Goal: Information Seeking & Learning: Learn about a topic

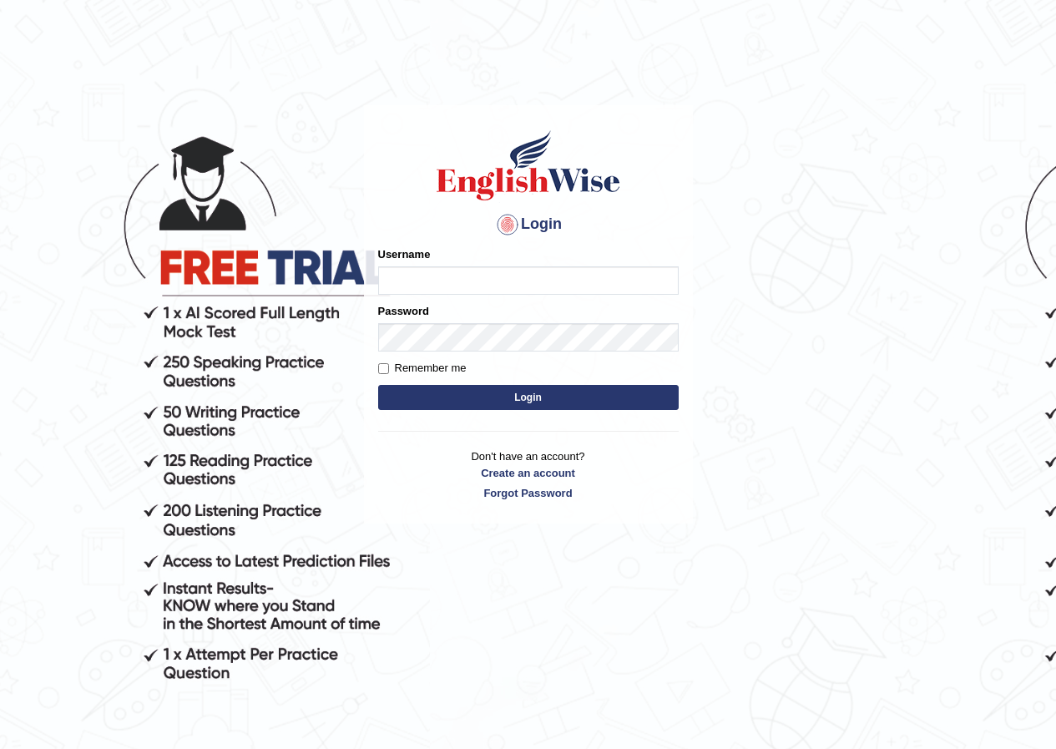
click at [488, 291] on input "Username" at bounding box center [528, 280] width 301 height 28
type input "ravichanapathi_parramatta"
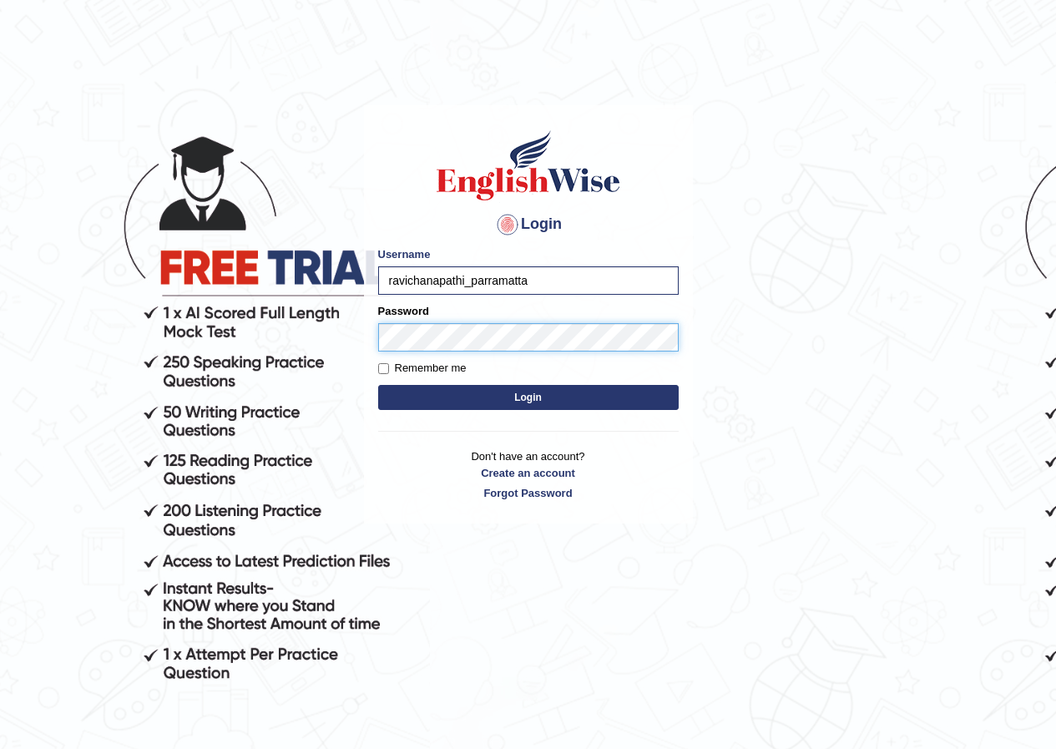
click at [378, 385] on button "Login" at bounding box center [528, 397] width 301 height 25
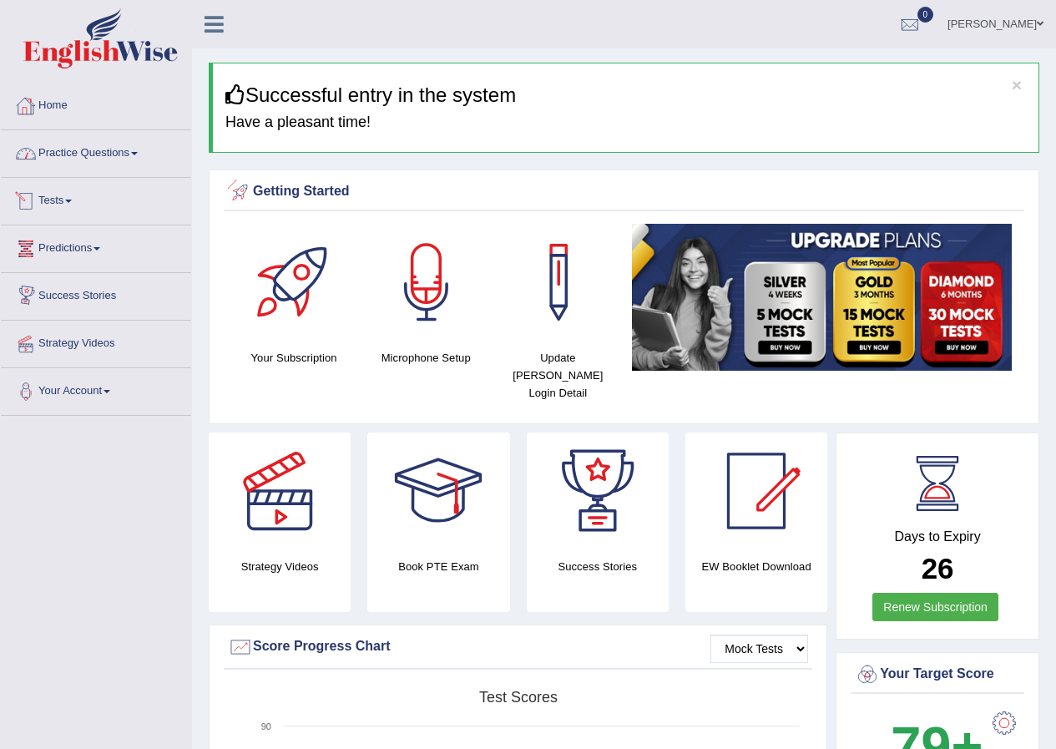
click at [117, 157] on link "Practice Questions" at bounding box center [96, 151] width 190 height 42
click at [98, 154] on link "Practice Questions" at bounding box center [96, 151] width 190 height 42
click at [105, 132] on link "Practice Questions" at bounding box center [96, 151] width 190 height 42
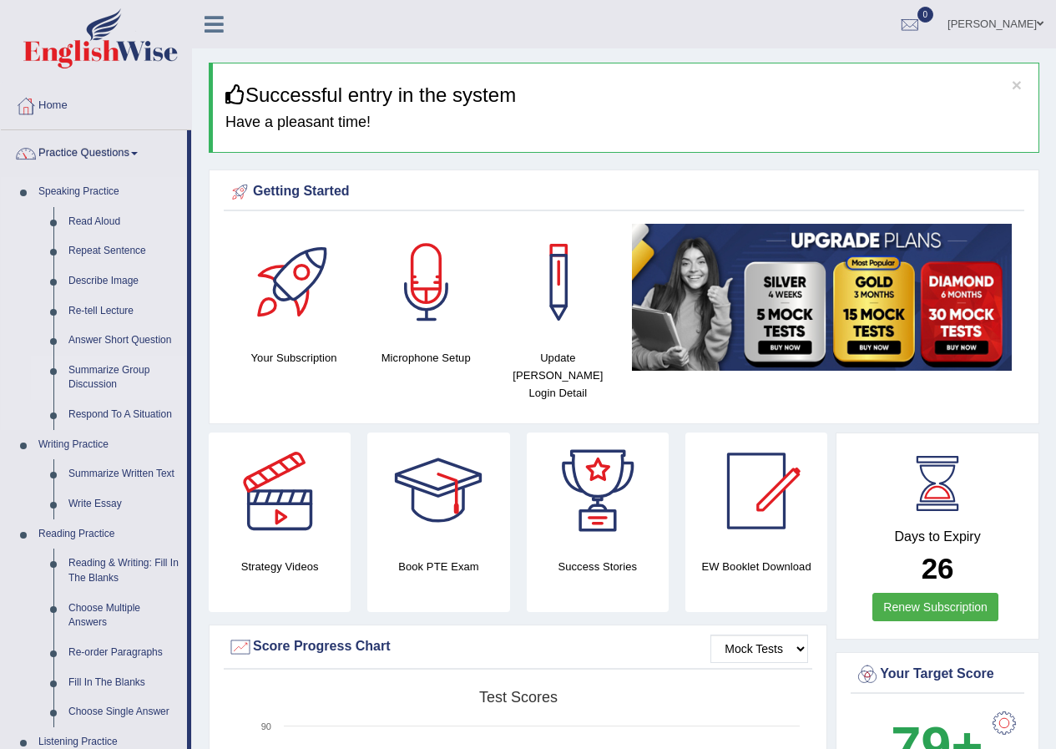
click at [109, 378] on link "Summarize Group Discussion" at bounding box center [124, 378] width 126 height 44
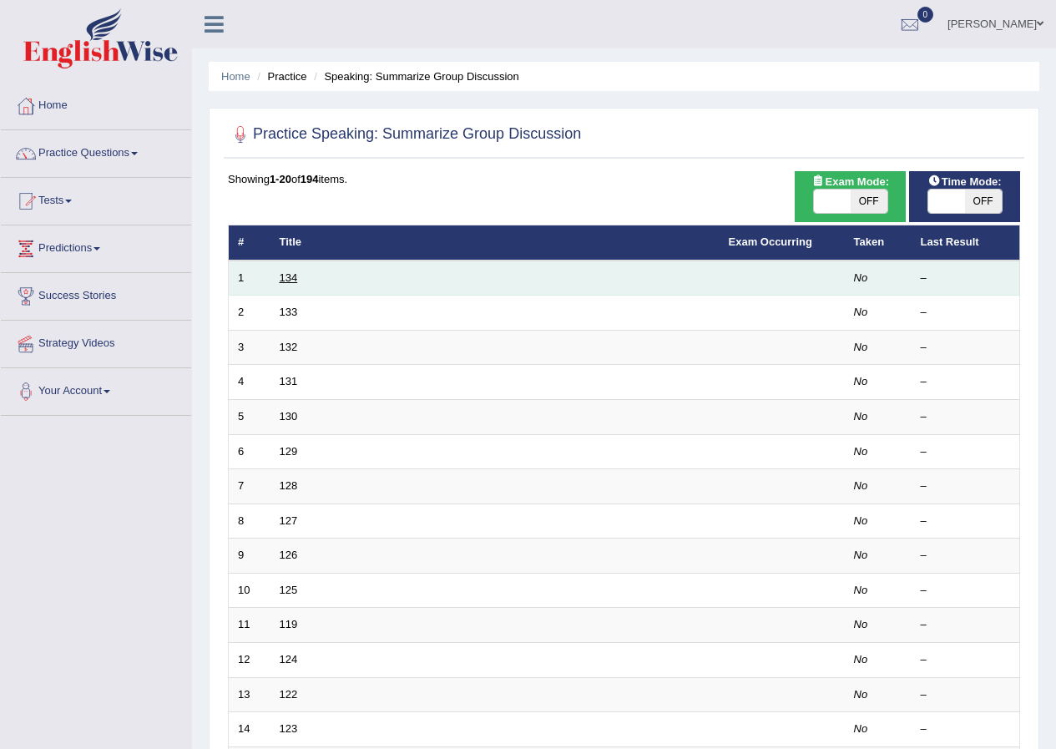
click at [293, 278] on link "134" at bounding box center [289, 277] width 18 height 13
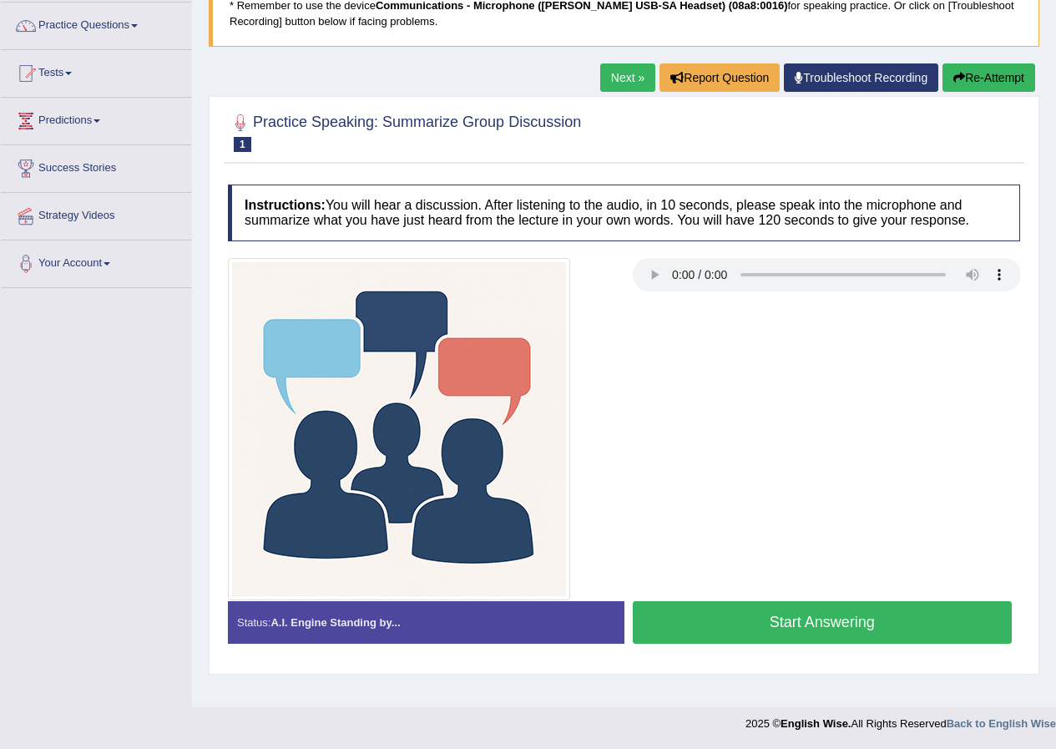
click at [1008, 87] on button "Re-Attempt" at bounding box center [989, 77] width 93 height 28
click at [732, 623] on button "Start Answering" at bounding box center [823, 622] width 380 height 43
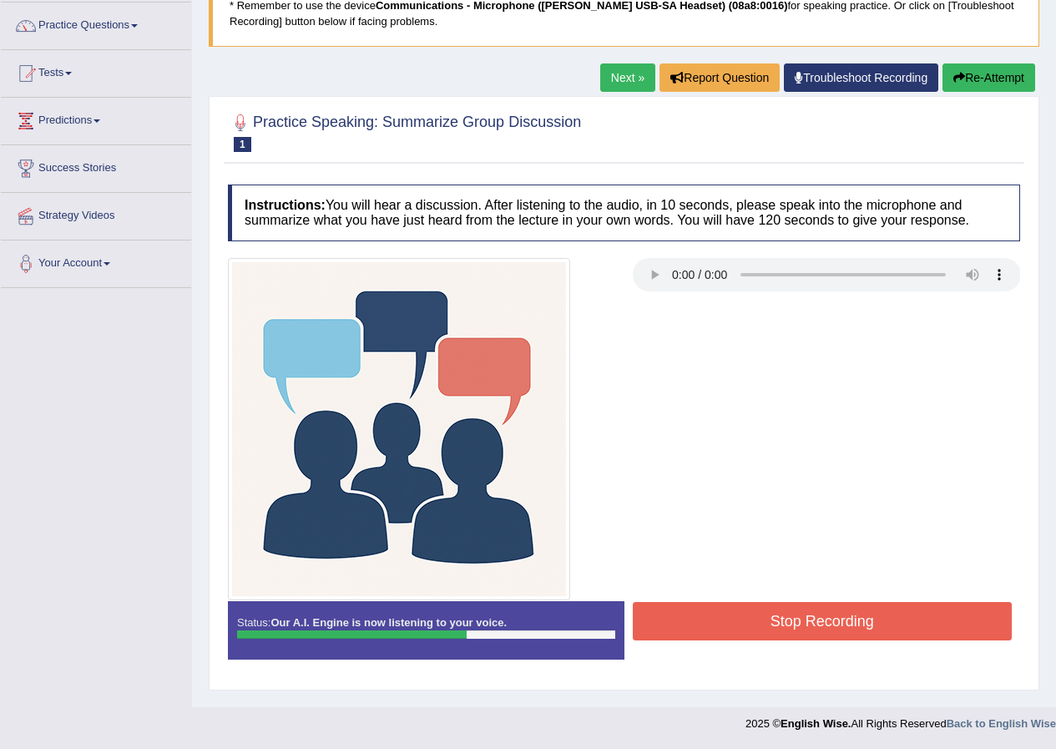
click at [729, 623] on button "Stop Recording" at bounding box center [823, 621] width 380 height 38
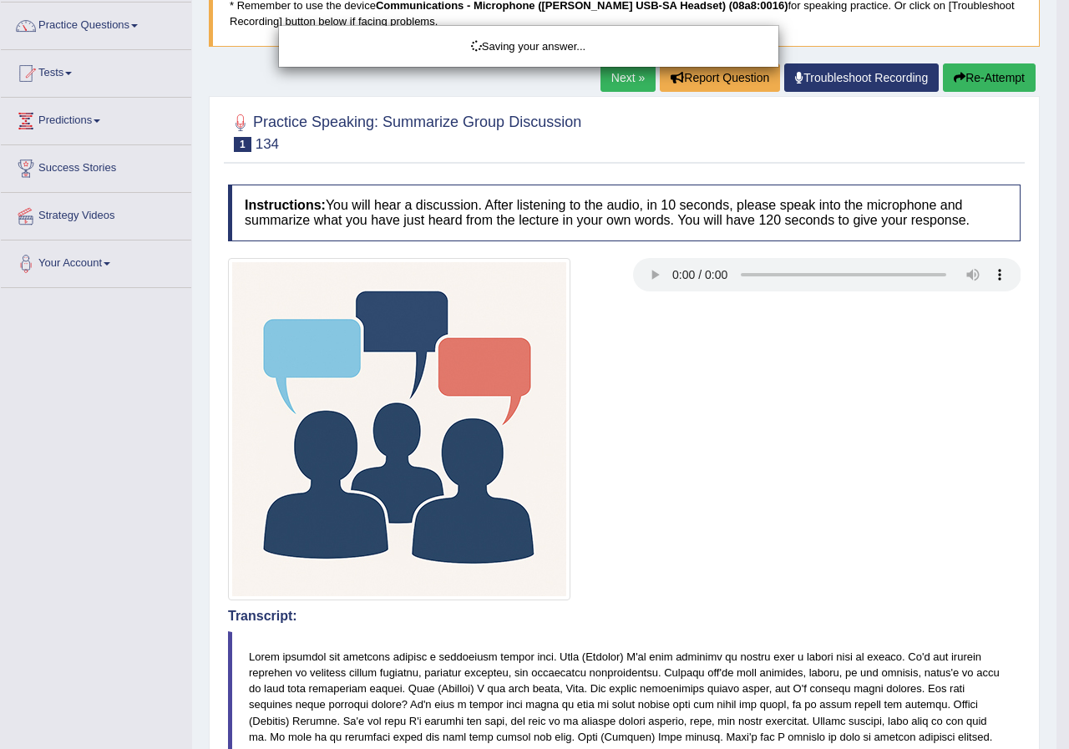
click at [791, 491] on div "Saving your answer..." at bounding box center [534, 374] width 1069 height 749
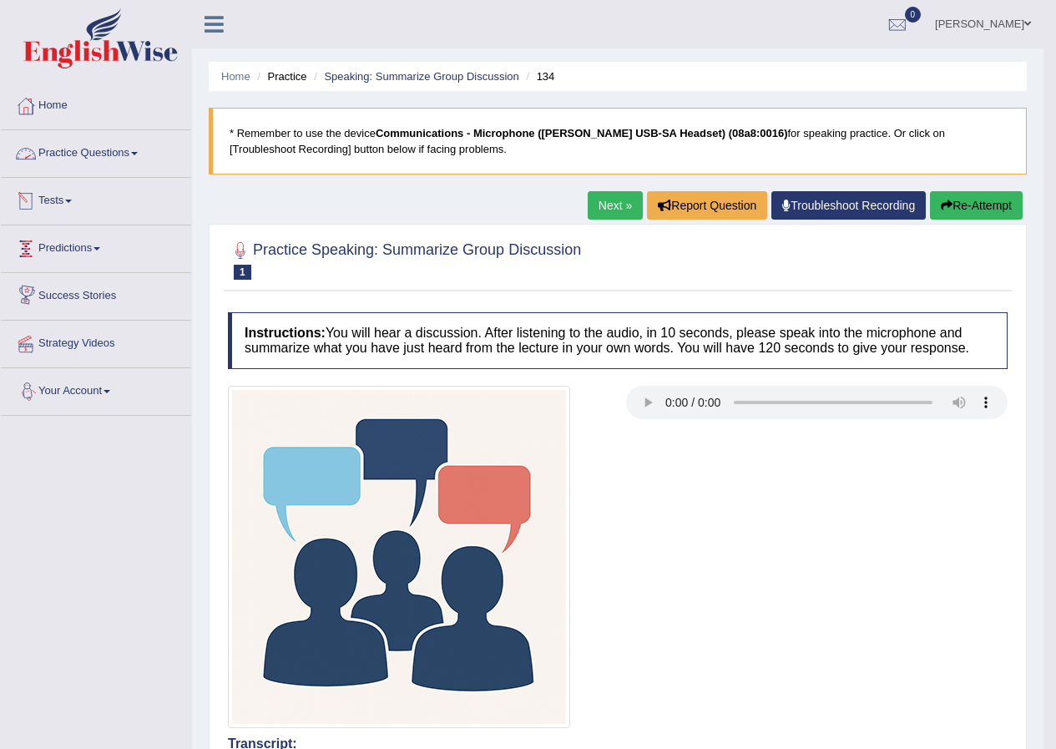
click at [98, 139] on link "Practice Questions" at bounding box center [96, 151] width 190 height 42
click at [97, 139] on link "Practice Questions" at bounding box center [96, 151] width 190 height 42
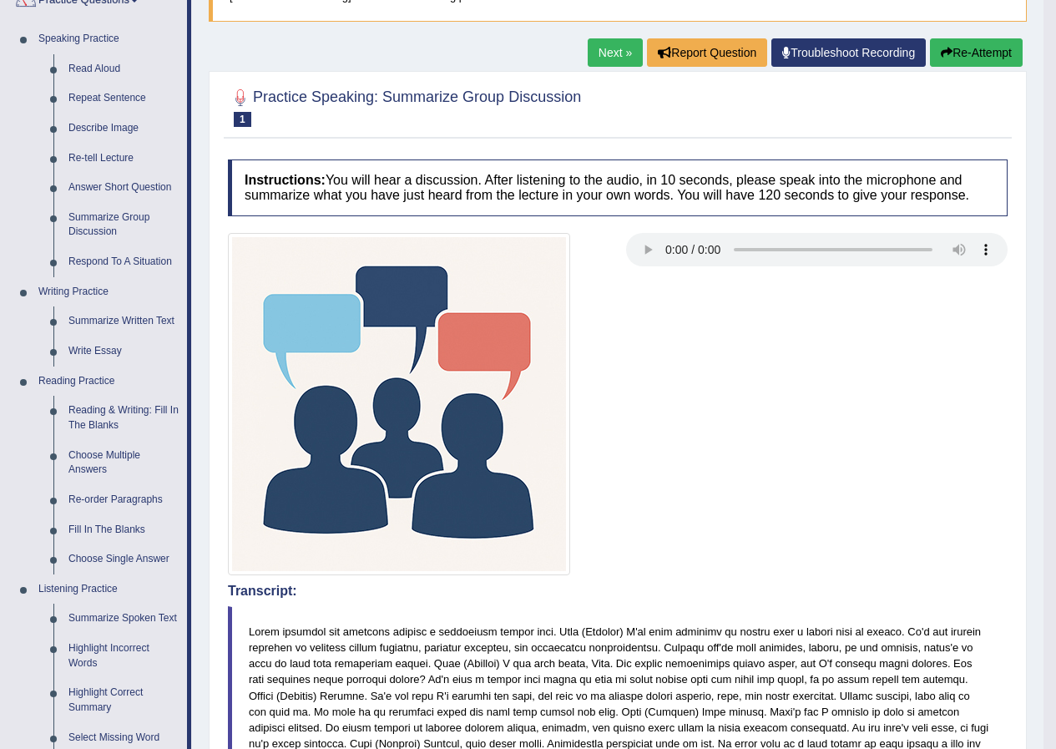
scroll to position [151, 0]
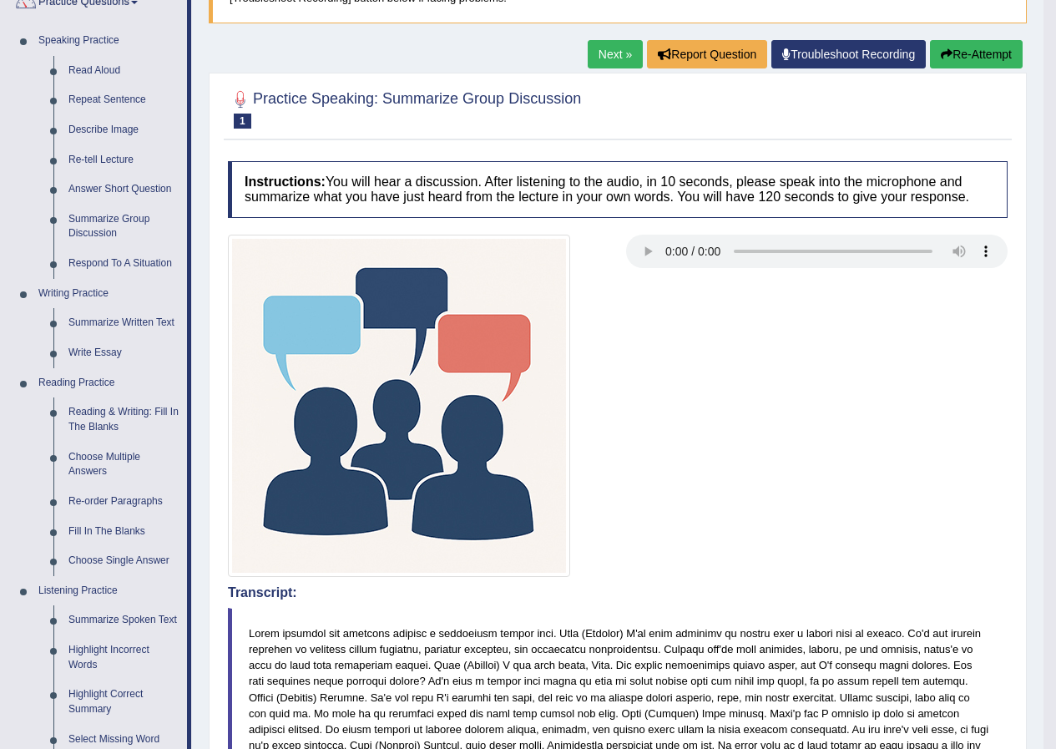
click at [795, 367] on div at bounding box center [618, 406] width 797 height 342
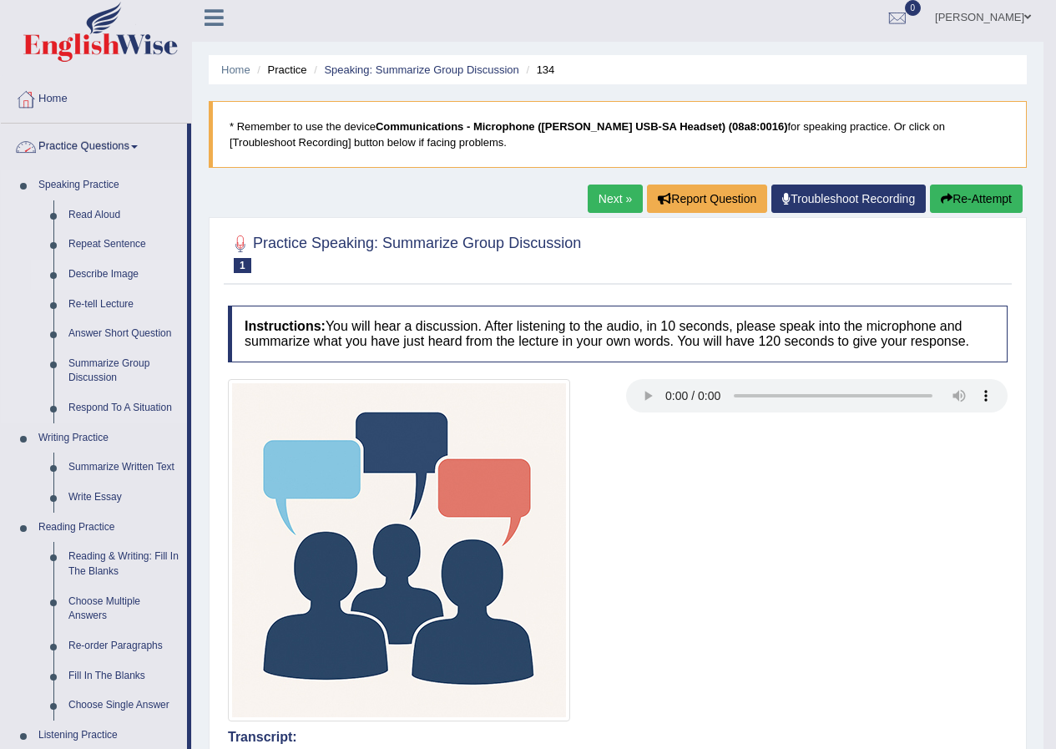
scroll to position [0, 0]
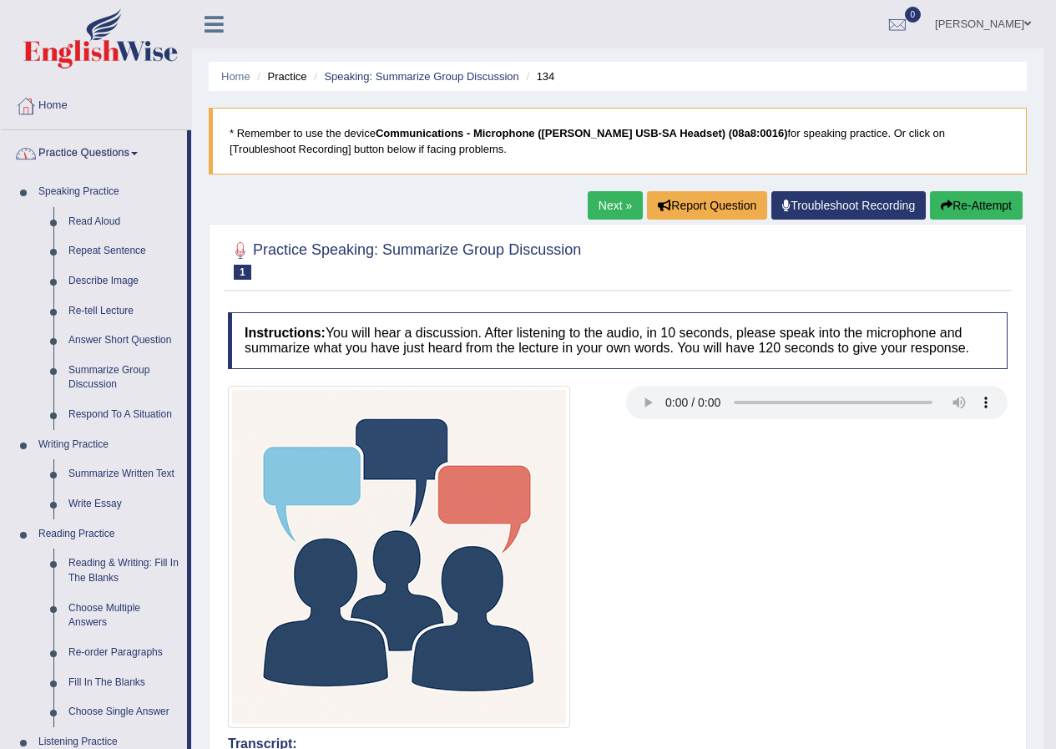
click at [138, 148] on link "Practice Questions" at bounding box center [94, 151] width 186 height 42
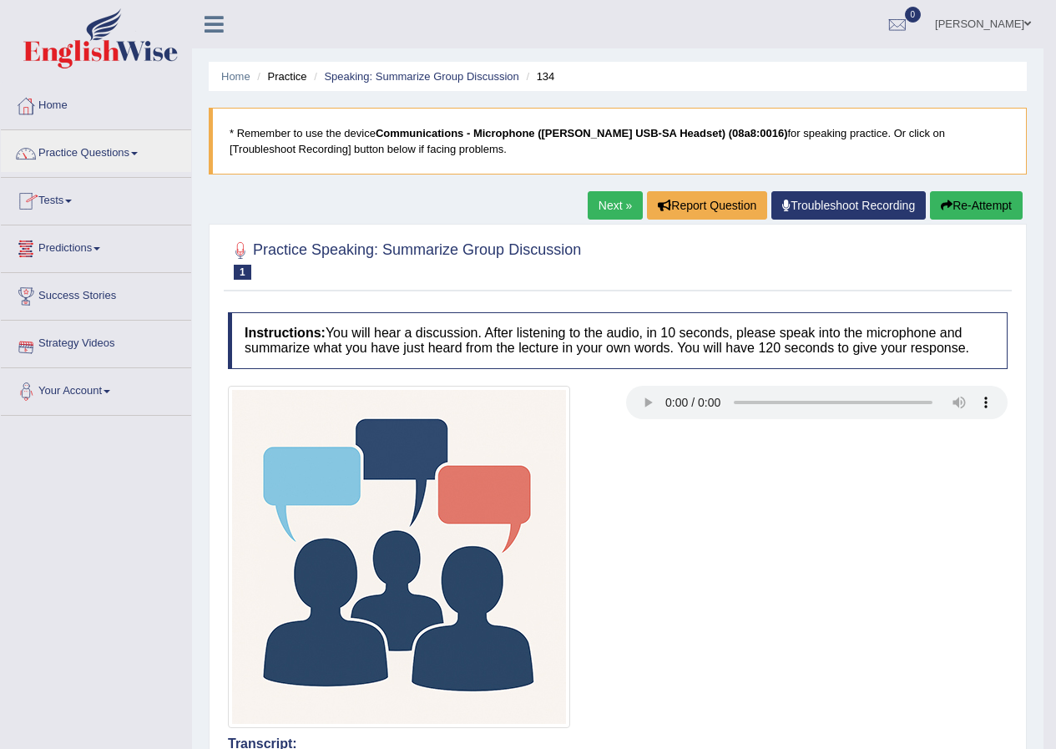
click at [59, 206] on link "Tests" at bounding box center [96, 199] width 190 height 42
click at [67, 202] on link "Tests" at bounding box center [96, 199] width 190 height 42
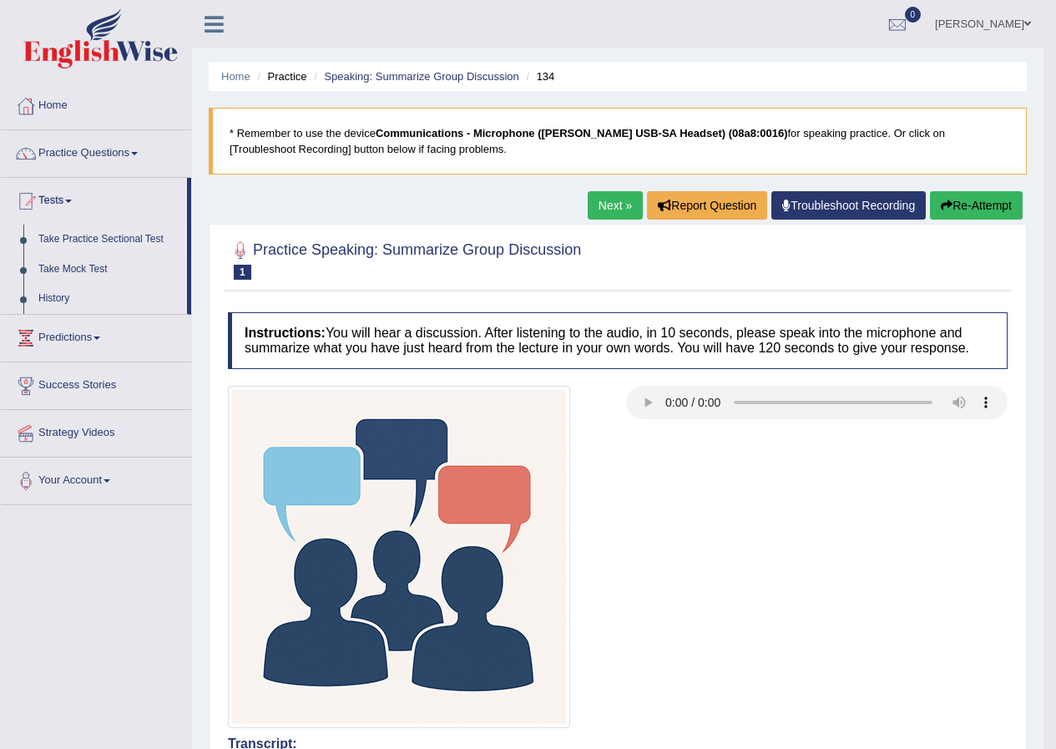
click at [115, 240] on link "Take Practice Sectional Test" at bounding box center [109, 240] width 156 height 30
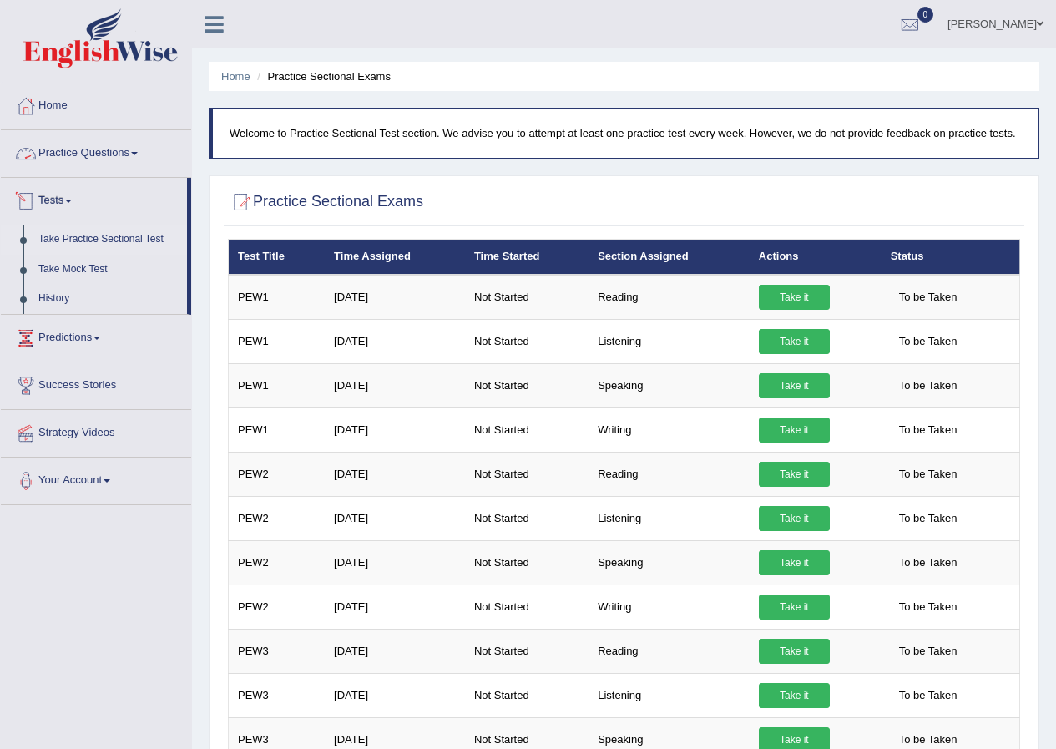
click at [79, 144] on link "Practice Questions" at bounding box center [96, 151] width 190 height 42
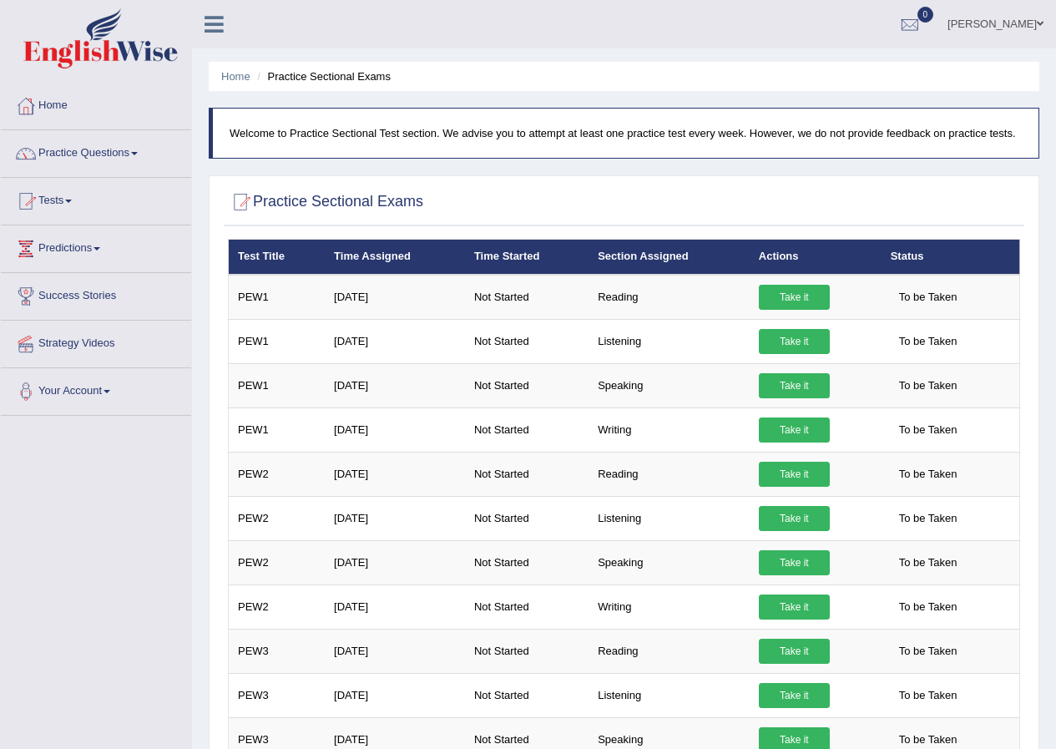
click at [79, 144] on link "Practice Questions" at bounding box center [96, 151] width 190 height 42
click at [120, 159] on link "Practice Questions" at bounding box center [96, 151] width 190 height 42
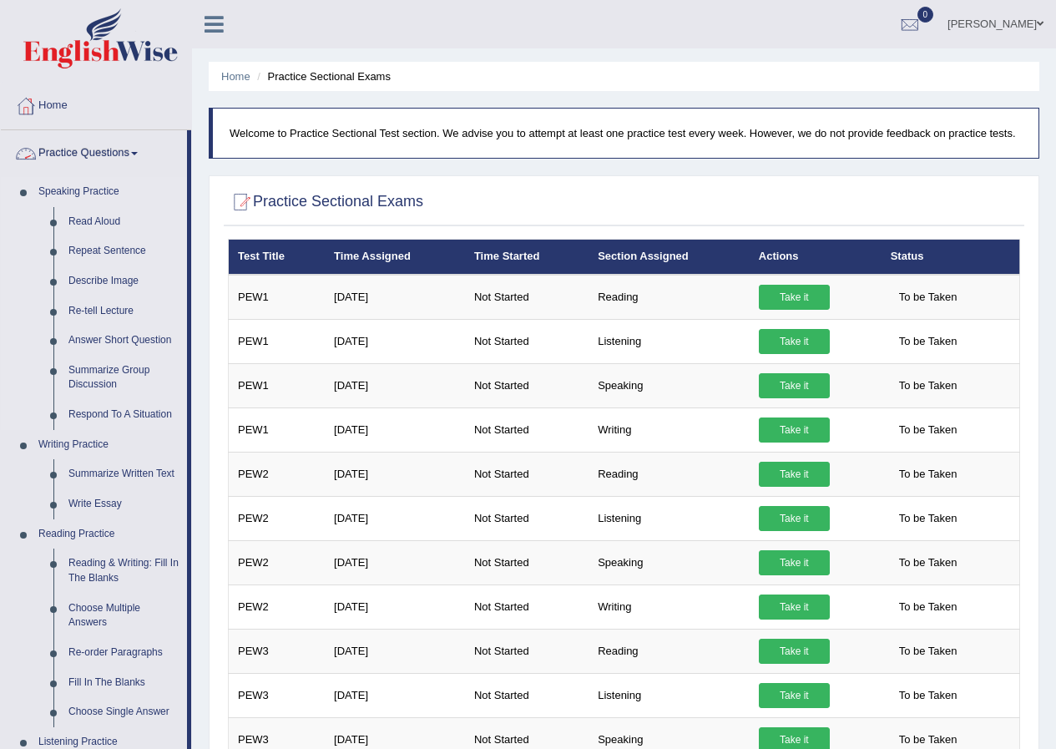
click at [76, 193] on link "Speaking Practice" at bounding box center [109, 192] width 156 height 30
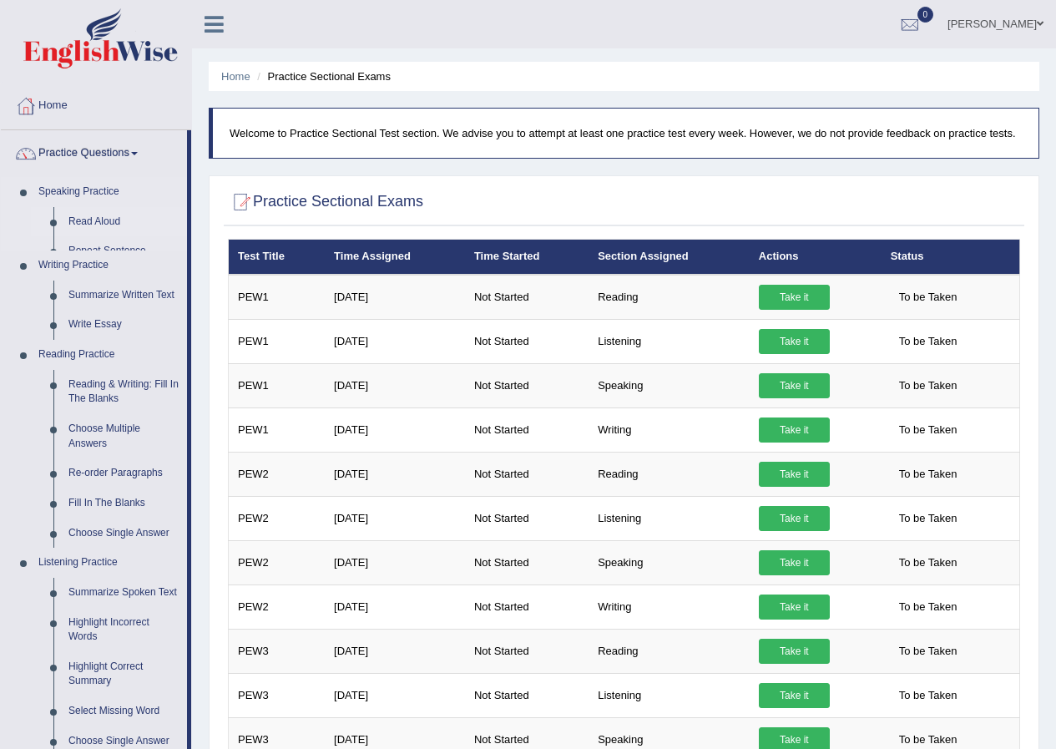
click at [102, 215] on link "Read Aloud" at bounding box center [124, 222] width 126 height 30
click at [104, 217] on link "Read Aloud" at bounding box center [124, 222] width 126 height 30
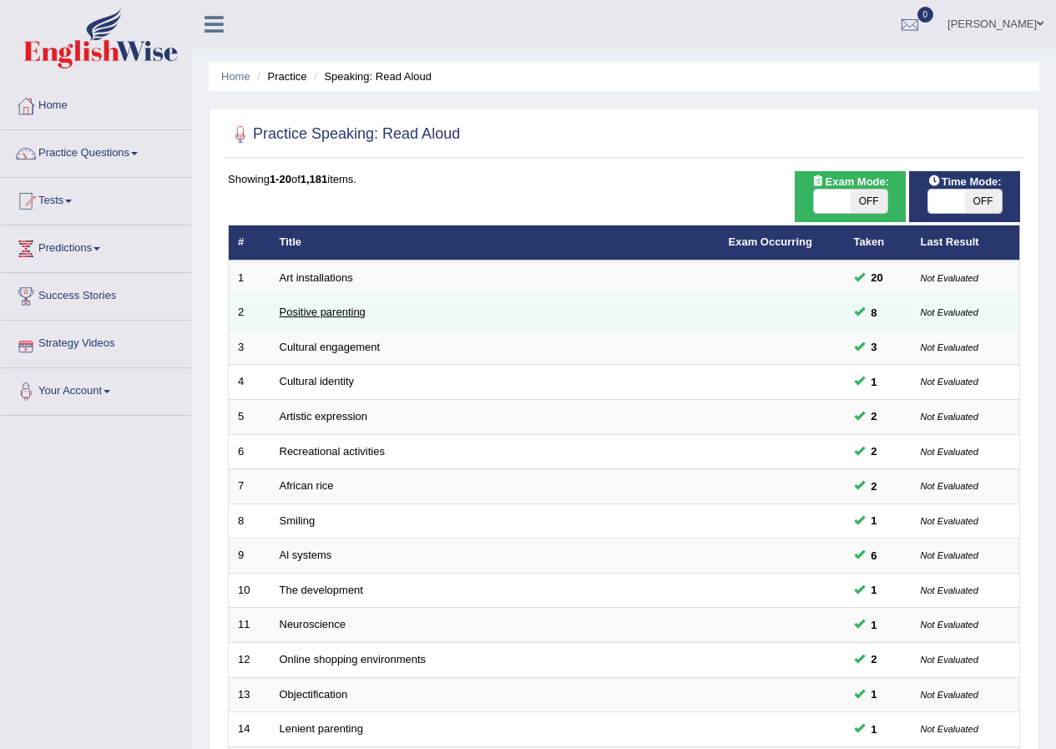
click at [334, 316] on link "Positive parenting" at bounding box center [323, 312] width 86 height 13
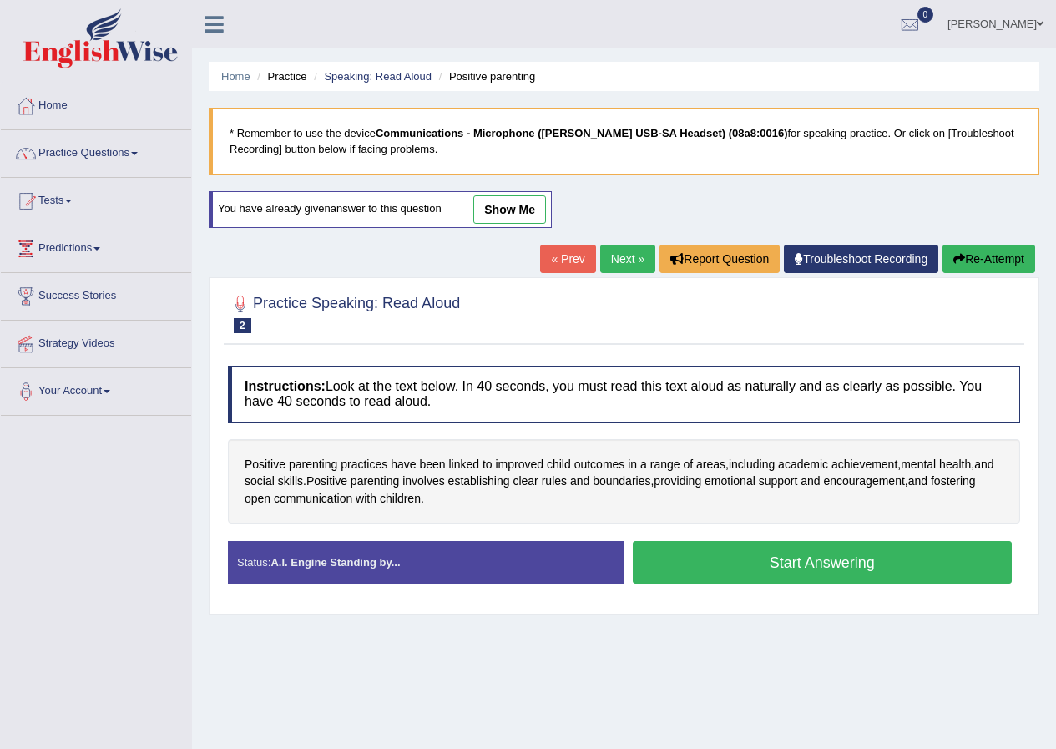
click at [289, 76] on li "Practice" at bounding box center [279, 76] width 53 height 16
click at [355, 78] on link "Speaking: Read Aloud" at bounding box center [378, 76] width 108 height 13
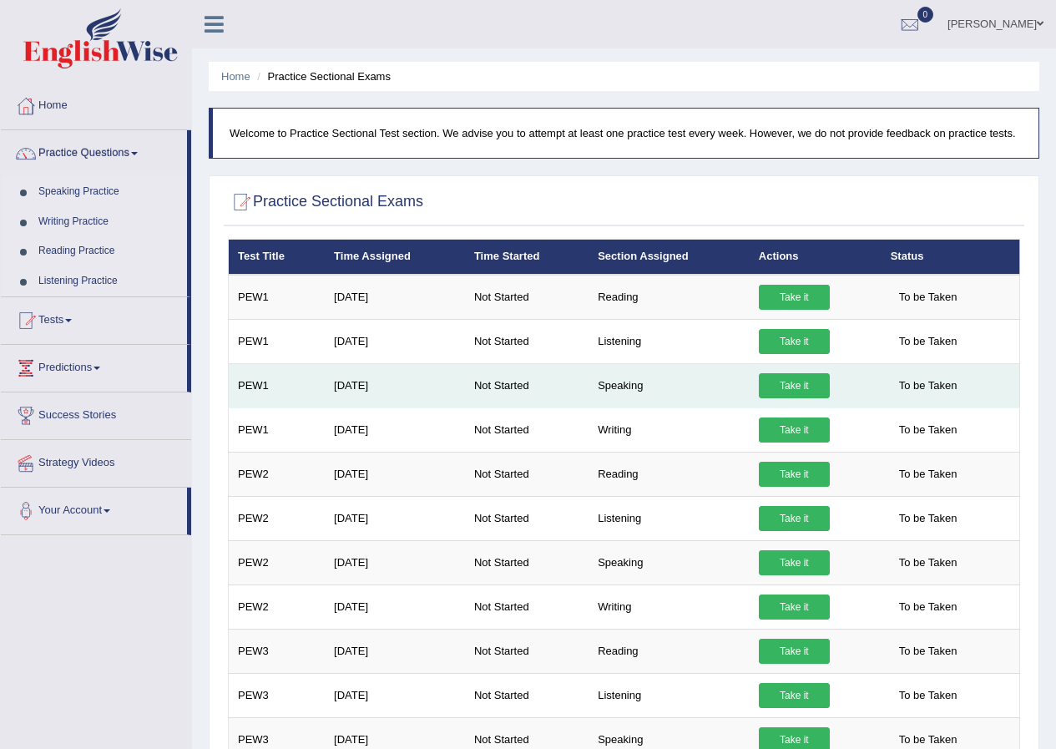
click at [805, 382] on link "Take it" at bounding box center [794, 385] width 71 height 25
click at [788, 377] on link "Take it" at bounding box center [794, 385] width 71 height 25
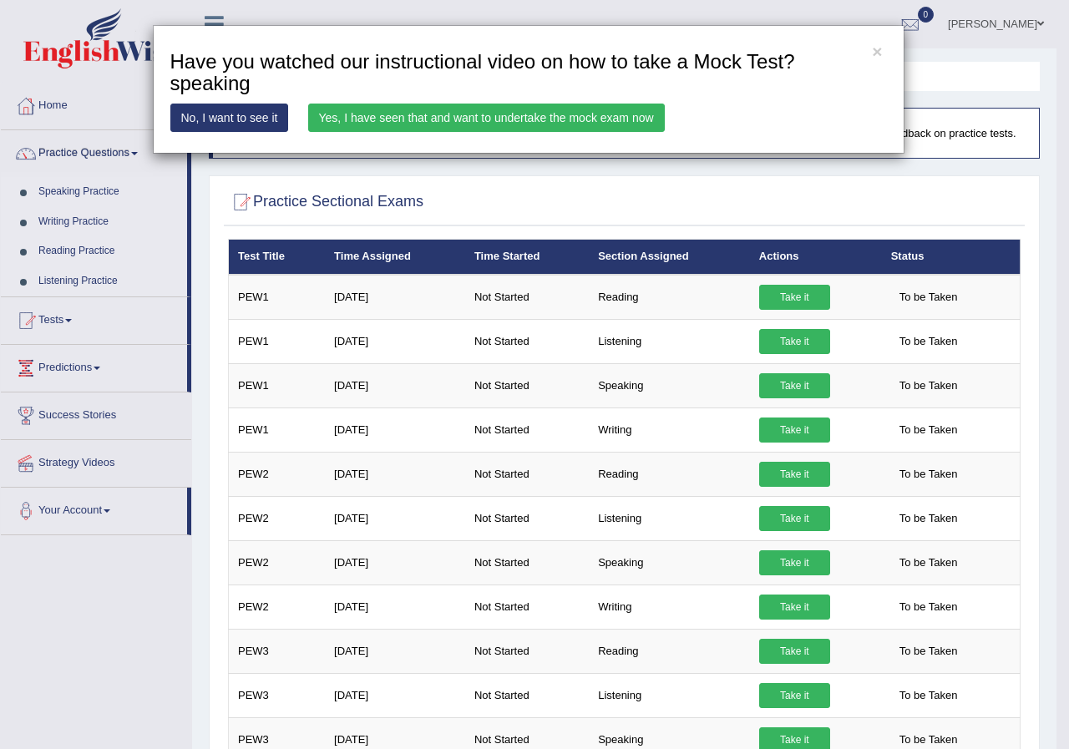
click at [442, 113] on link "Yes, I have seen that and want to undertake the mock exam now" at bounding box center [486, 118] width 357 height 28
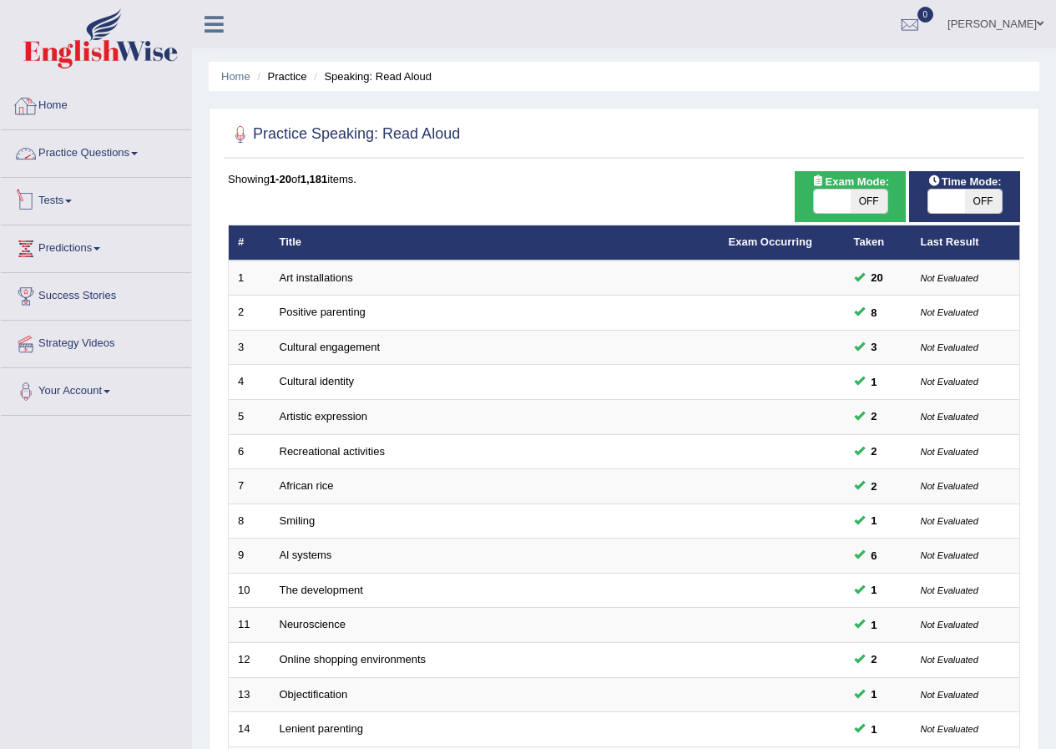
click at [56, 156] on link "Practice Questions" at bounding box center [96, 151] width 190 height 42
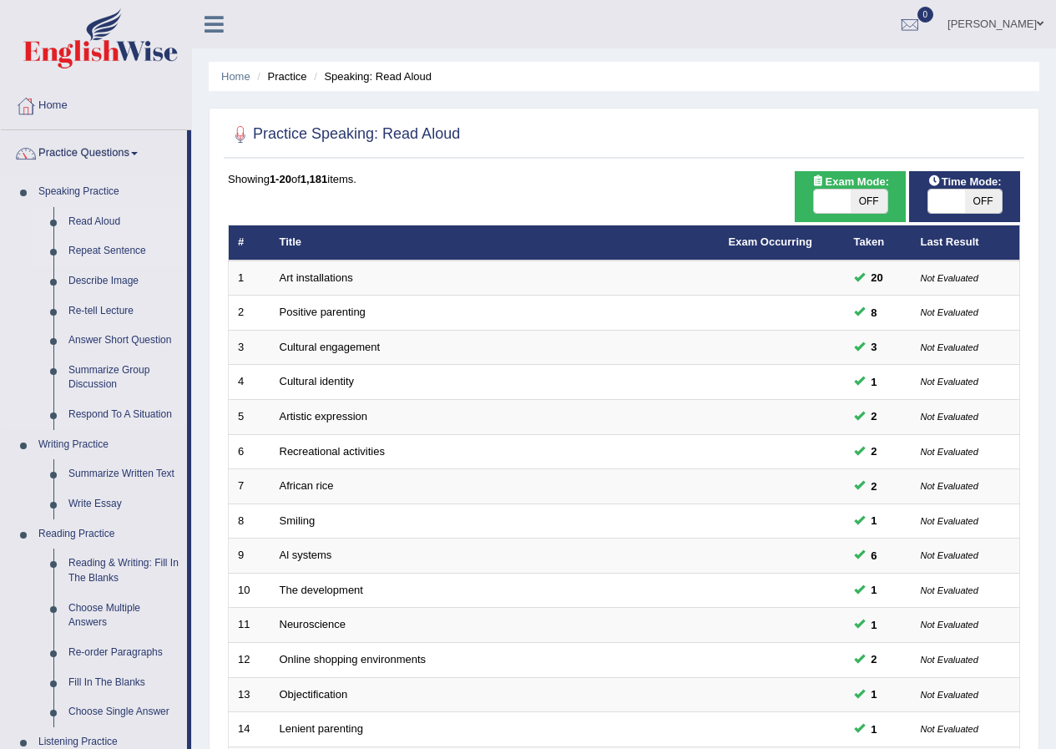
click at [85, 251] on link "Repeat Sentence" at bounding box center [124, 251] width 126 height 30
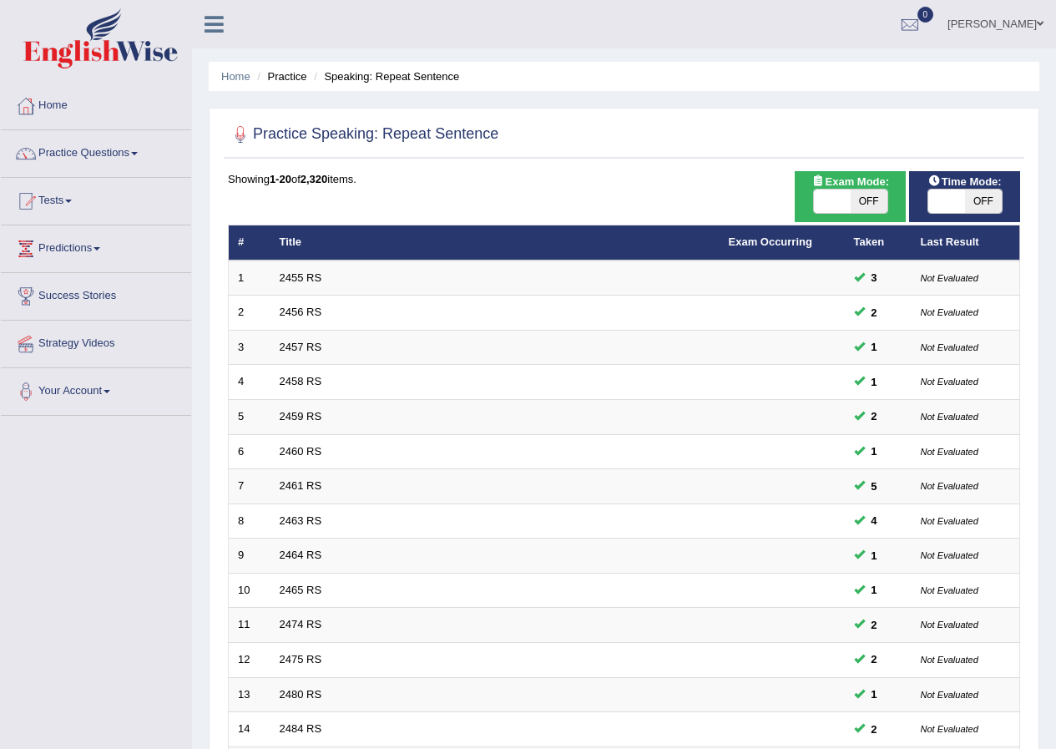
click at [303, 272] on link "2455 RS" at bounding box center [301, 277] width 43 height 13
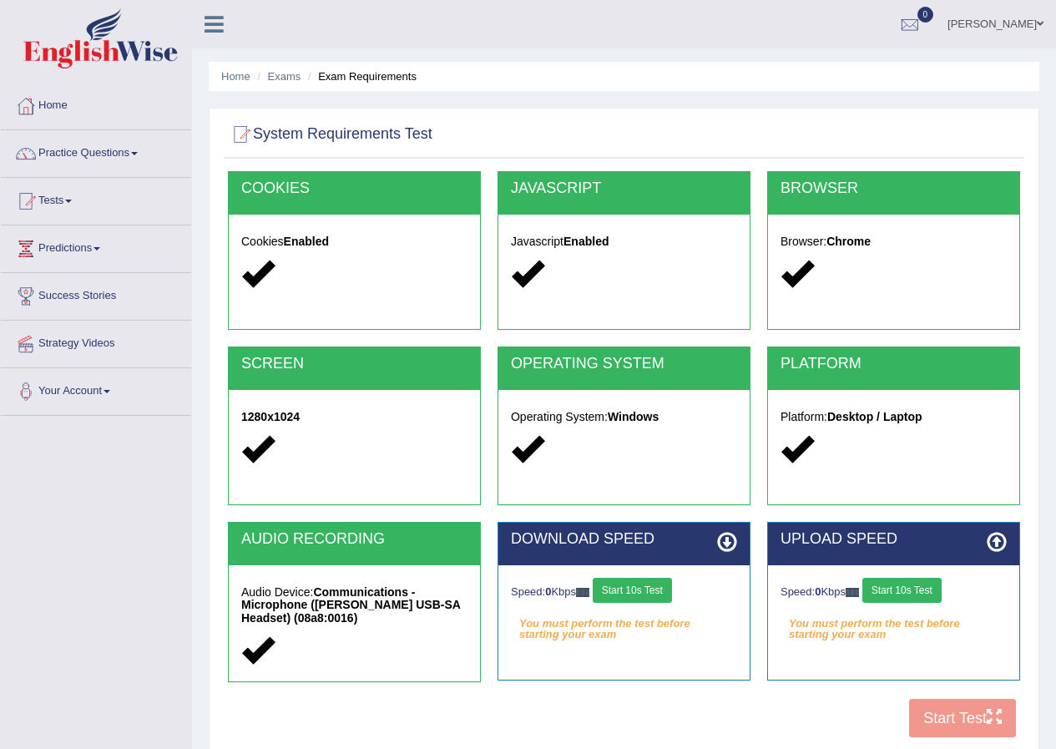
click at [629, 592] on button "Start 10s Test" at bounding box center [632, 590] width 79 height 25
click at [918, 593] on button "Start 10s Test" at bounding box center [902, 590] width 79 height 25
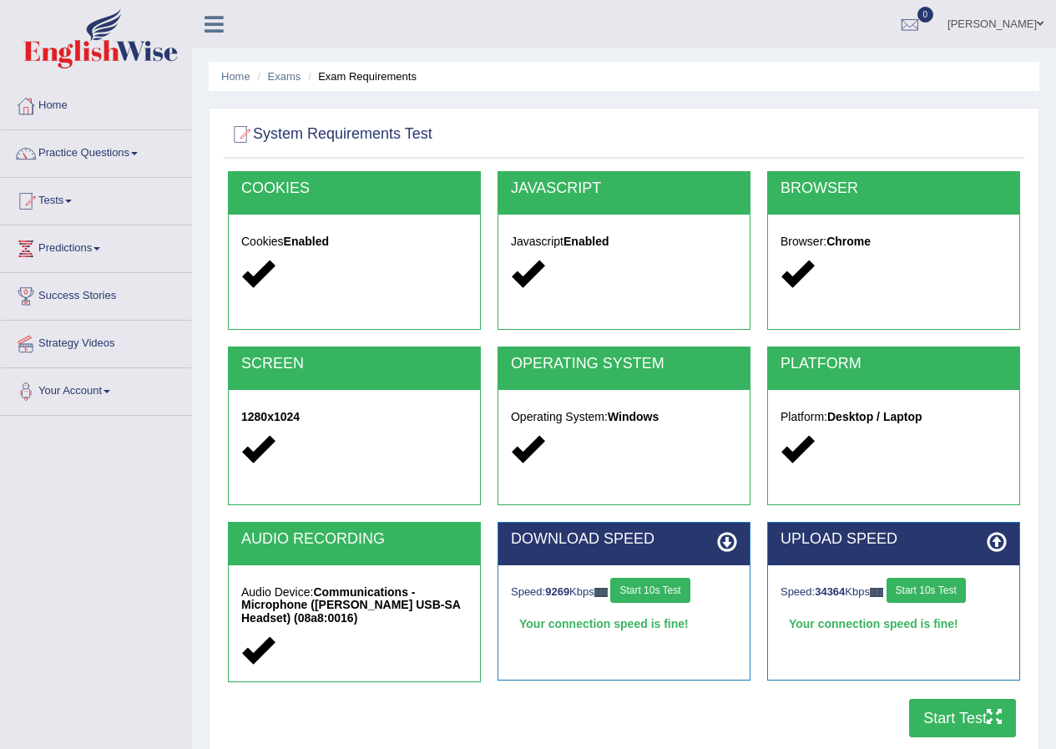
click at [934, 716] on button "Start Test" at bounding box center [962, 718] width 107 height 38
click at [45, 197] on link "Tests" at bounding box center [96, 199] width 190 height 42
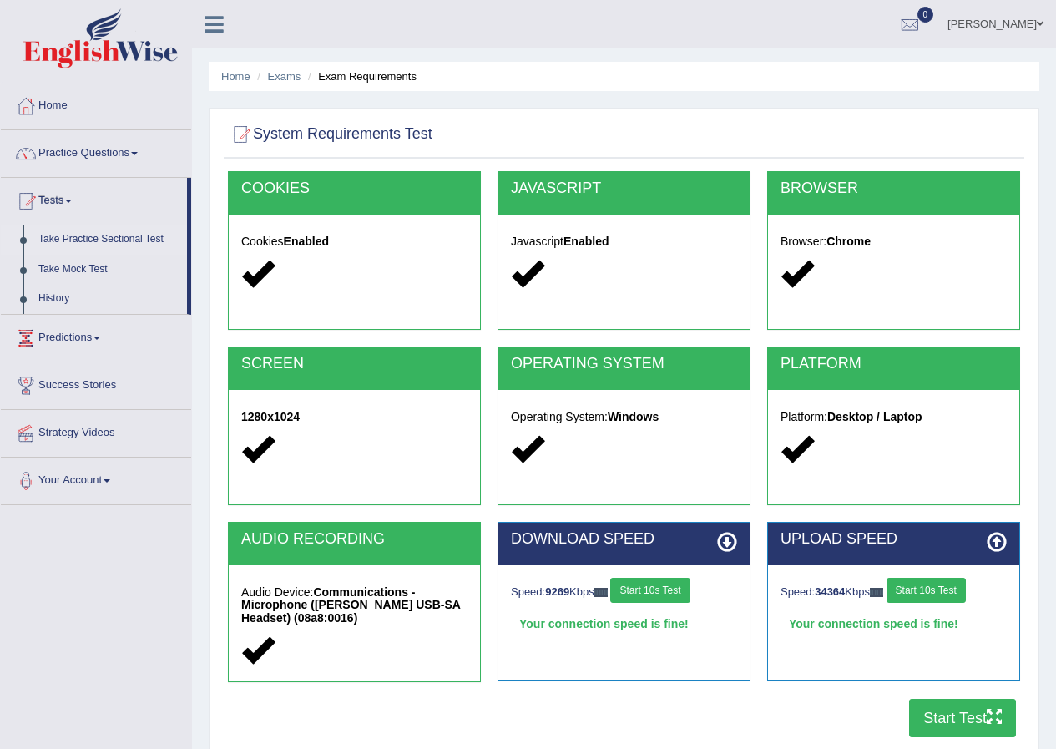
click at [75, 237] on link "Take Practice Sectional Test" at bounding box center [109, 240] width 156 height 30
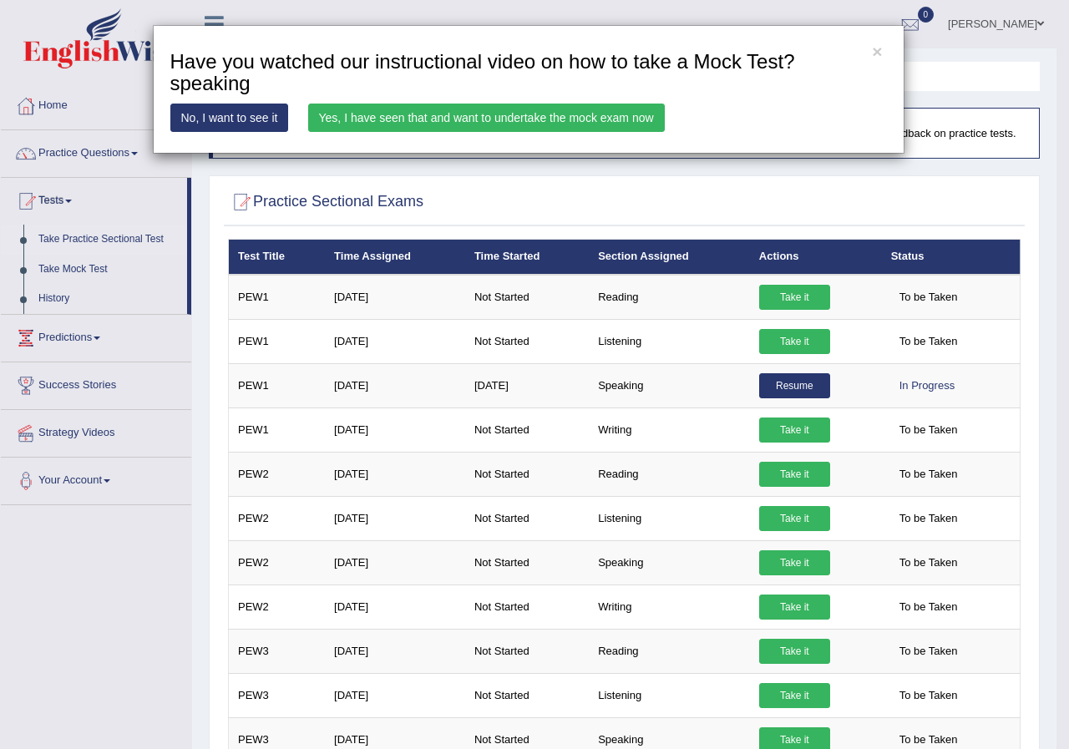
click at [390, 124] on link "Yes, I have seen that and want to undertake the mock exam now" at bounding box center [486, 118] width 357 height 28
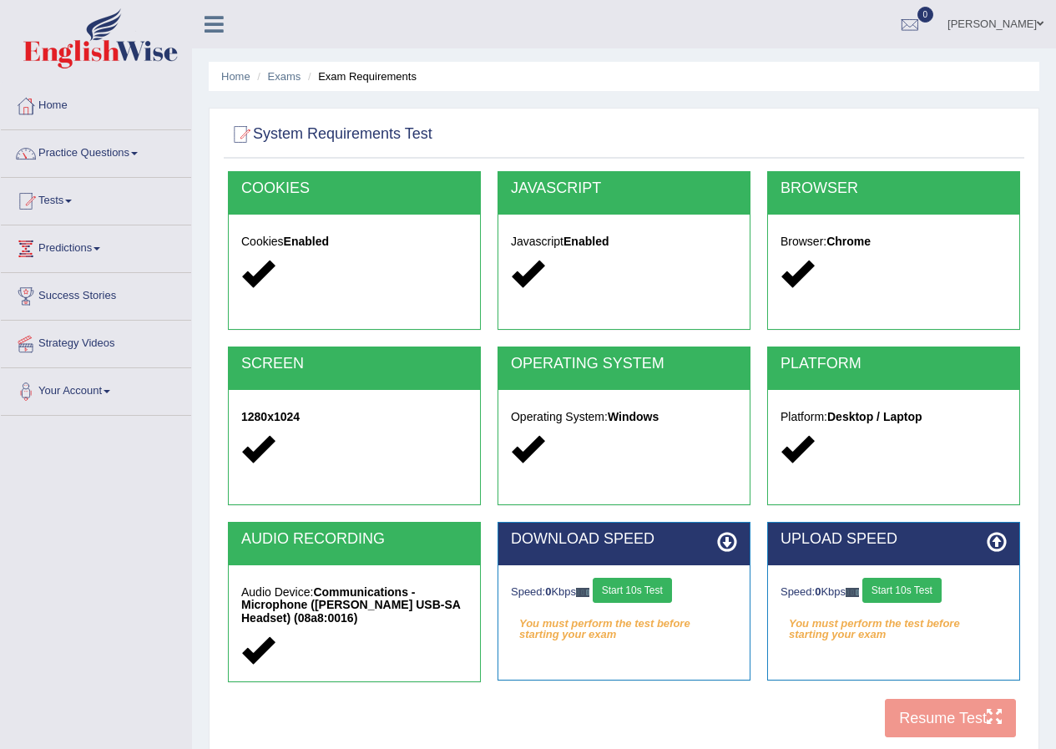
click at [888, 576] on div "Speed: 0 Kbps Start 10s Test You must perform the test before starting your exam" at bounding box center [893, 607] width 251 height 84
click at [888, 587] on button "Start 10s Test" at bounding box center [902, 590] width 79 height 25
click at [679, 592] on div "Speed: 0 Kbps Start 10s Test" at bounding box center [624, 592] width 226 height 29
click at [663, 592] on div "Speed: 0 Kbps Start 10s Test" at bounding box center [624, 592] width 226 height 29
click at [959, 590] on button "Start 10s Test" at bounding box center [919, 590] width 79 height 25
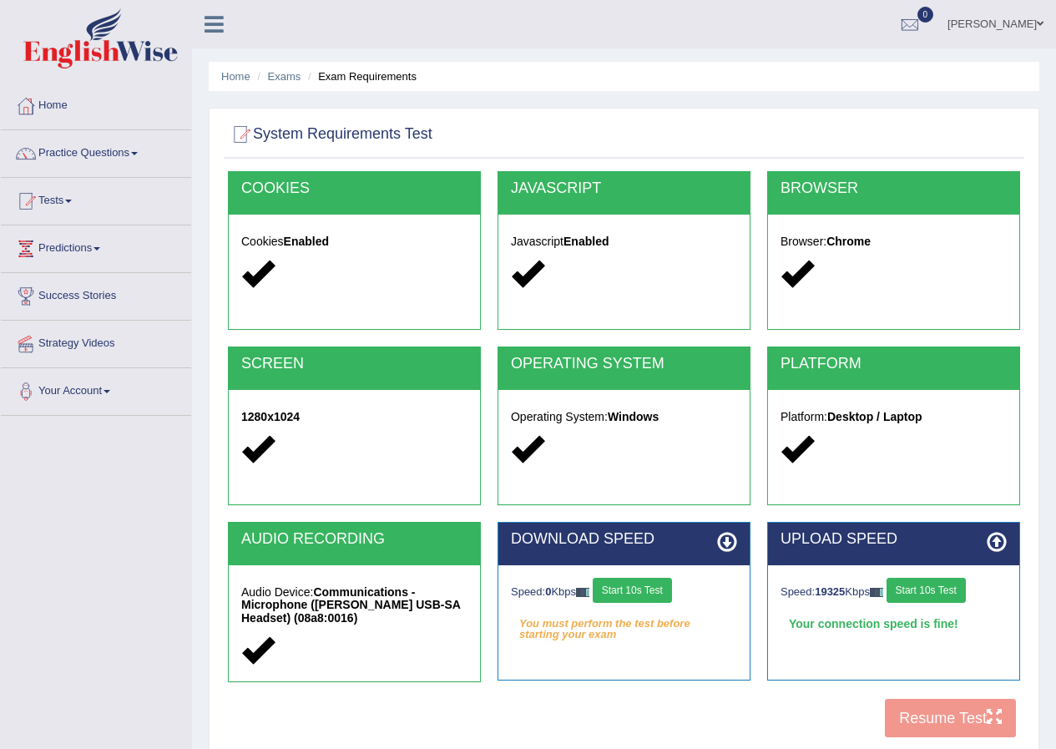
click at [641, 584] on button "Start 10s Test" at bounding box center [632, 590] width 79 height 25
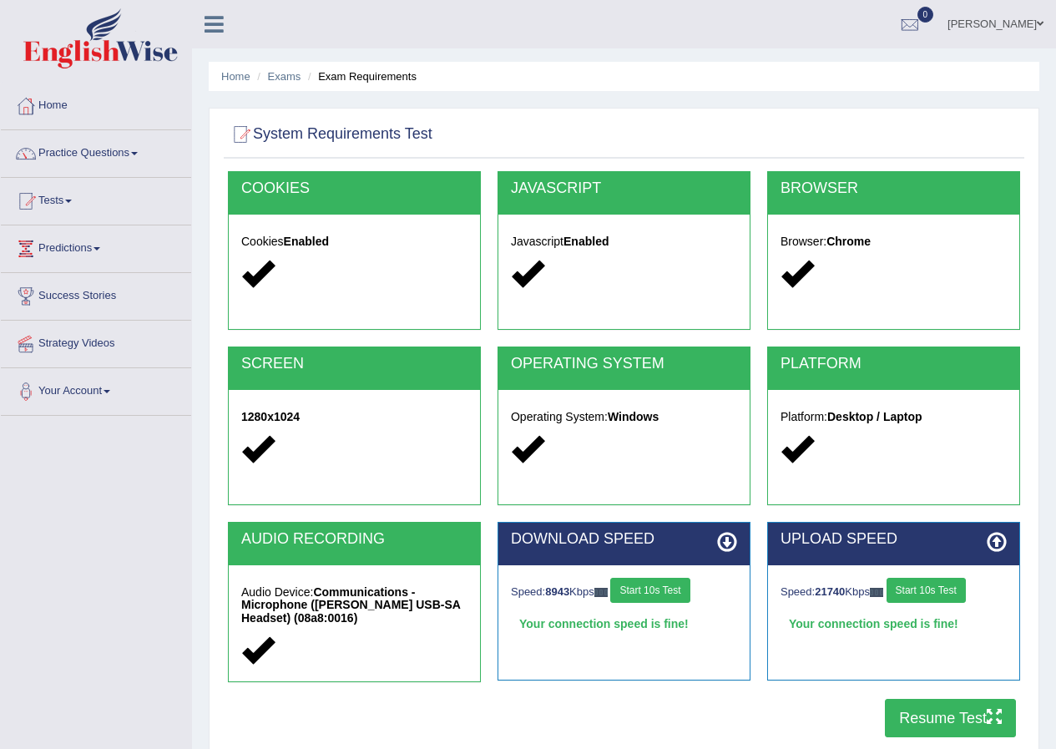
click at [926, 721] on button "Resume Test" at bounding box center [950, 718] width 131 height 38
click at [929, 723] on button "Resume Test" at bounding box center [950, 718] width 131 height 38
